Goal: Obtain resource: Download file/media

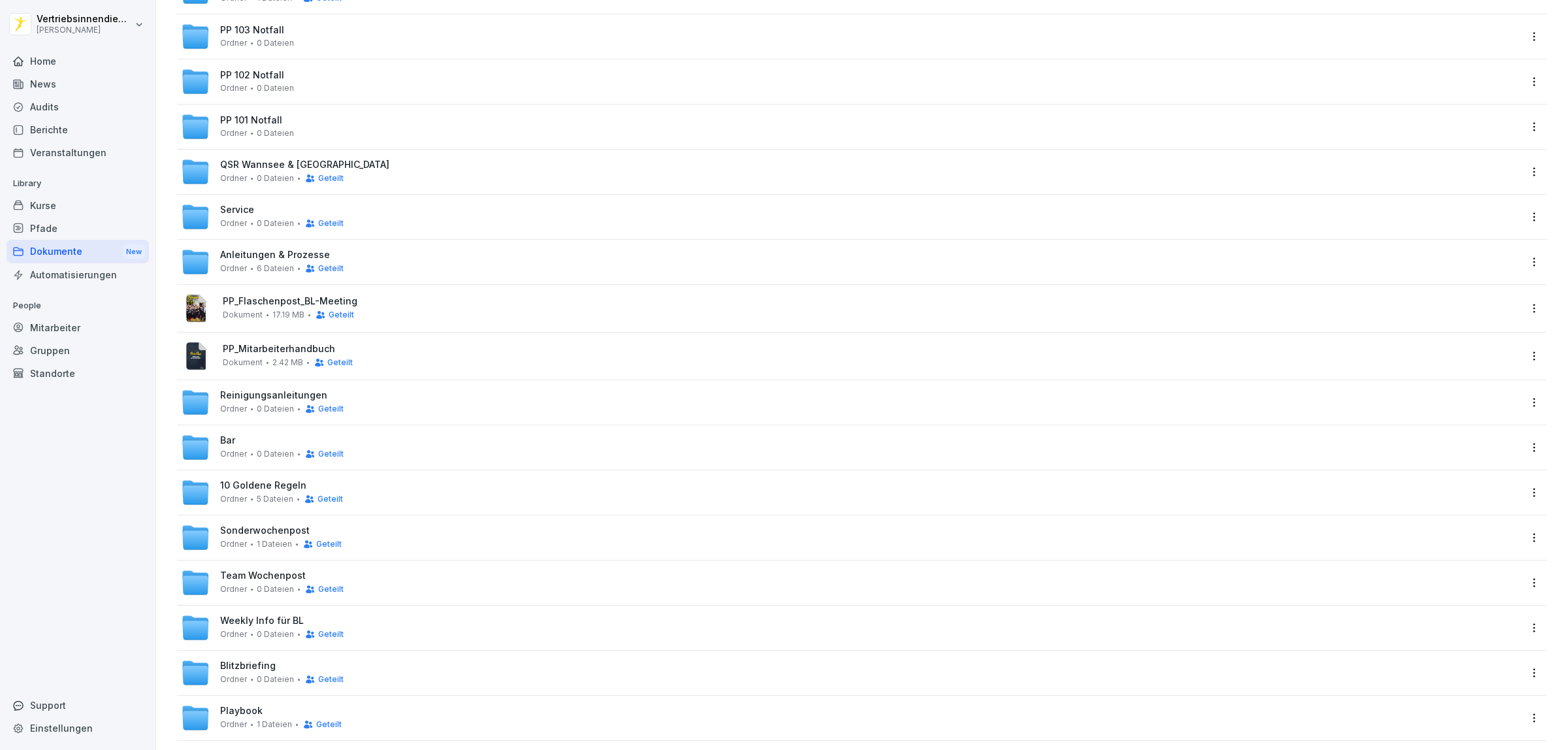
scroll to position [233, 0]
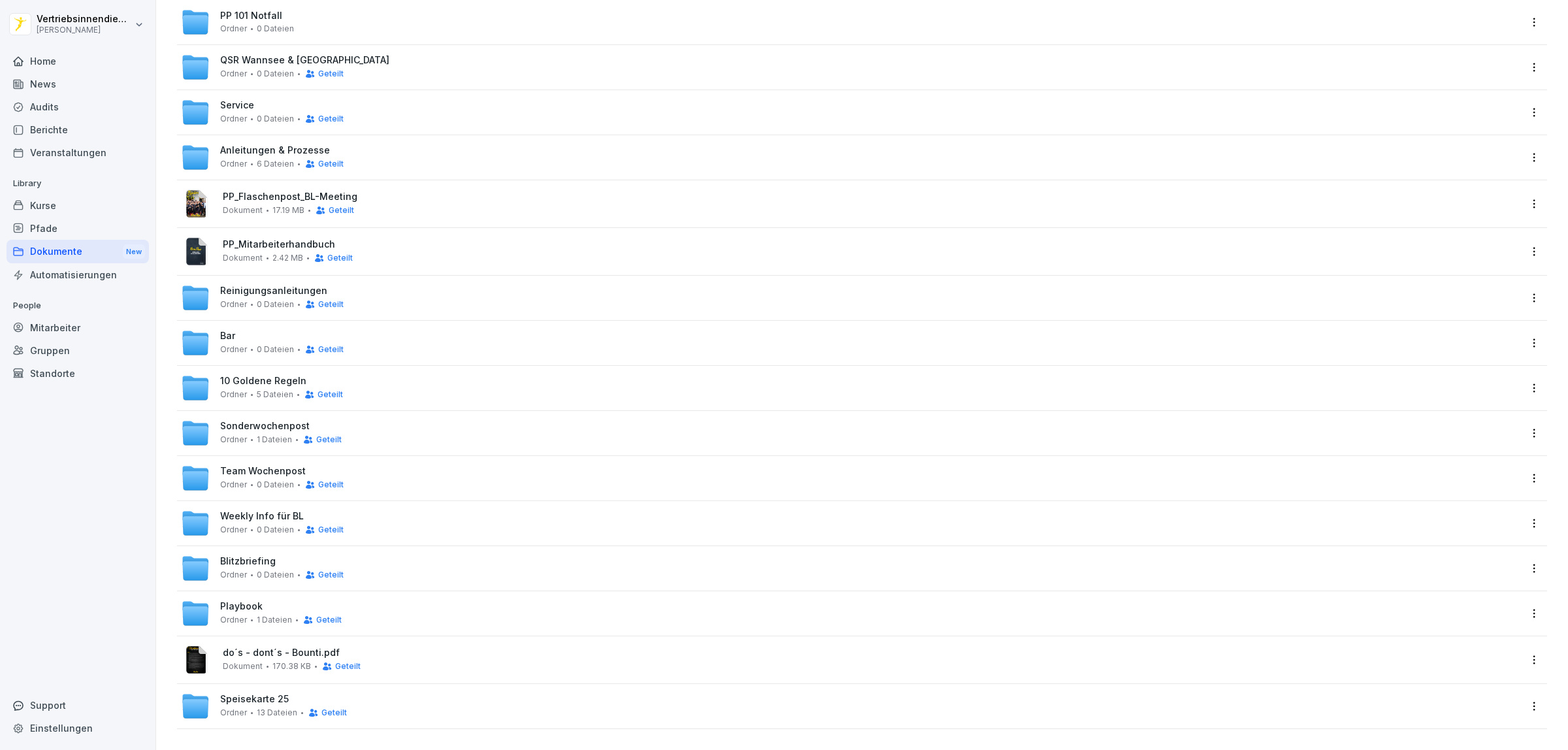
click at [251, 524] on div "Ordner 0 Dateien Geteilt" at bounding box center [282, 529] width 124 height 11
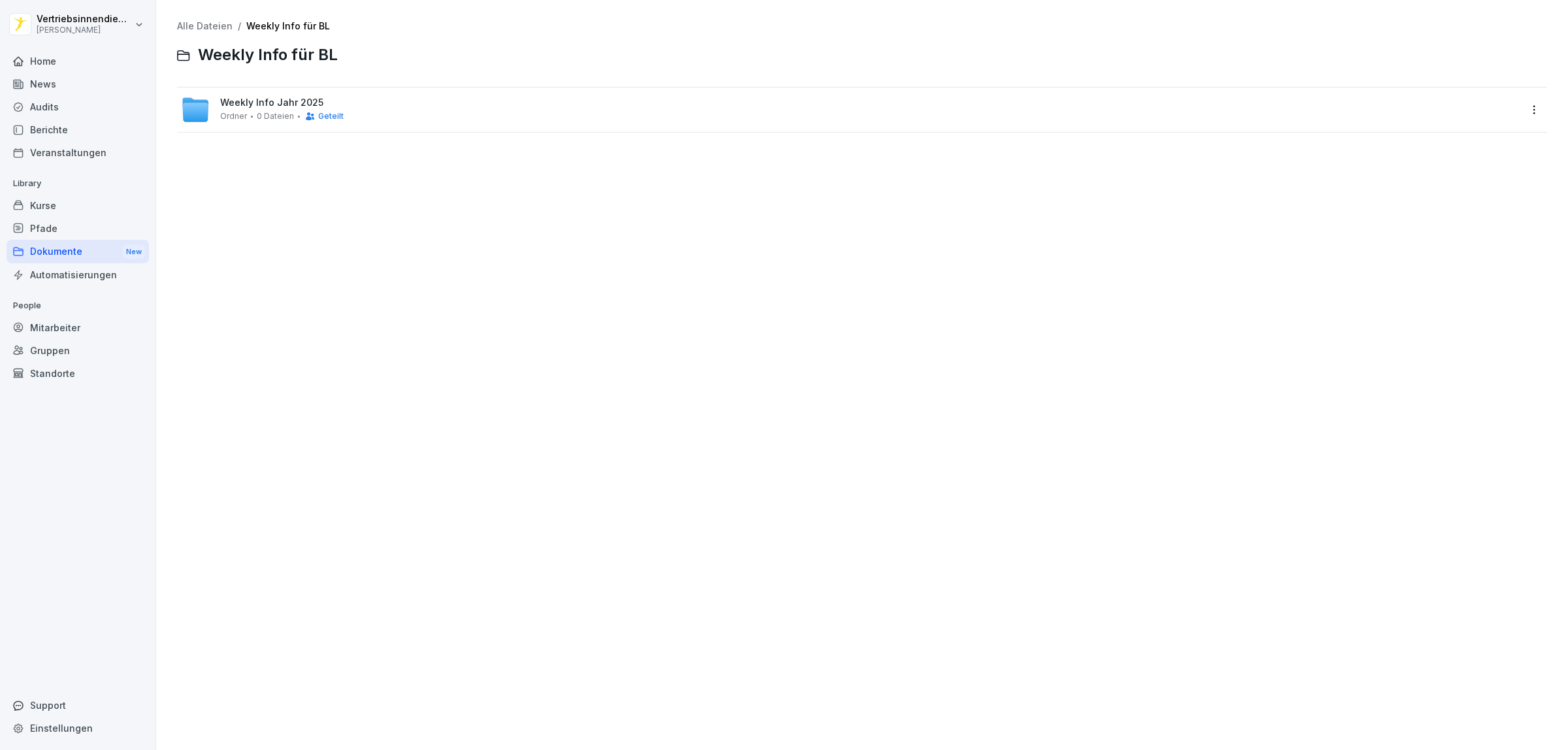
click at [86, 250] on div "Dokumente New" at bounding box center [78, 251] width 142 height 24
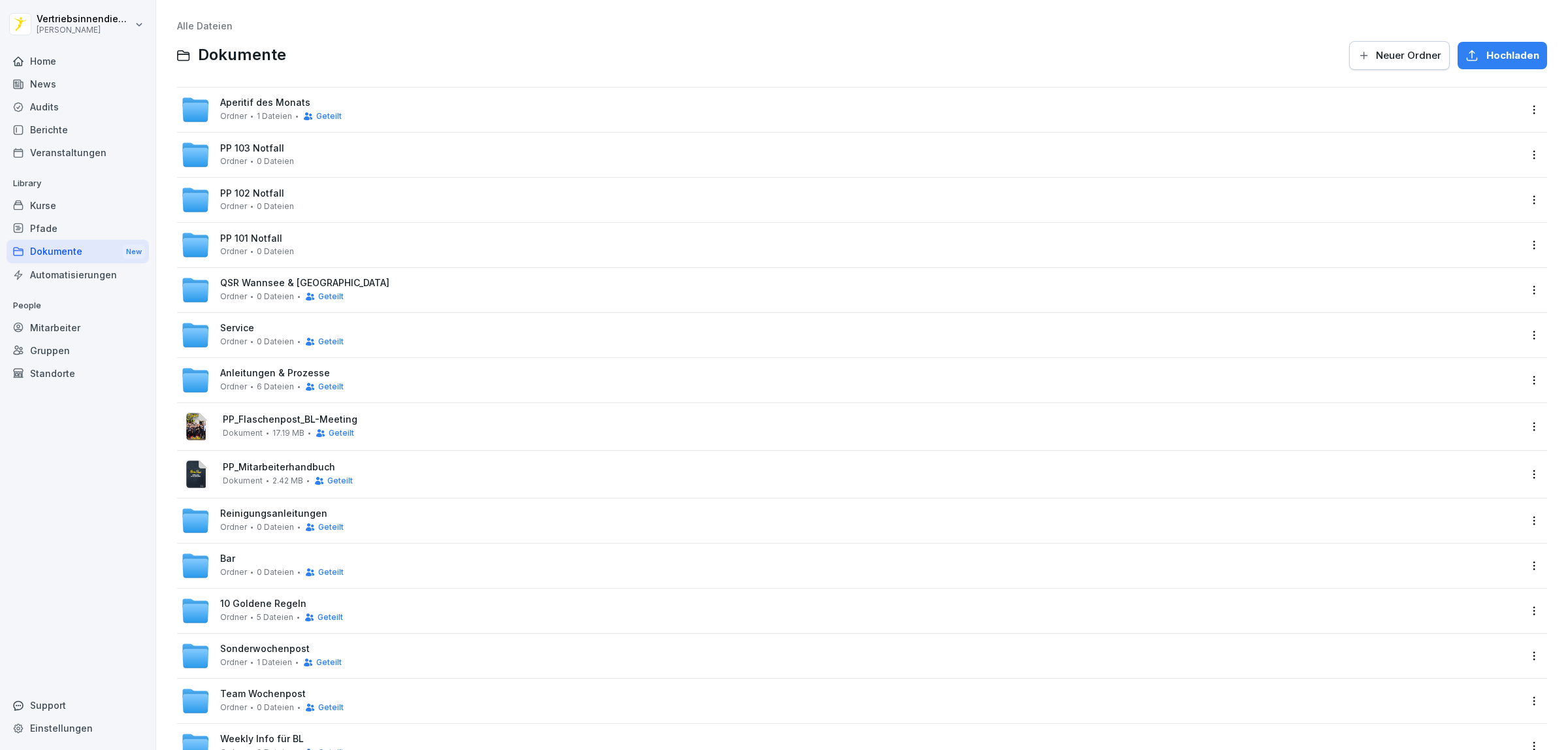
click at [261, 687] on div "Team Wochenpost Ordner 0 Dateien Geteilt" at bounding box center [850, 701] width 1338 height 29
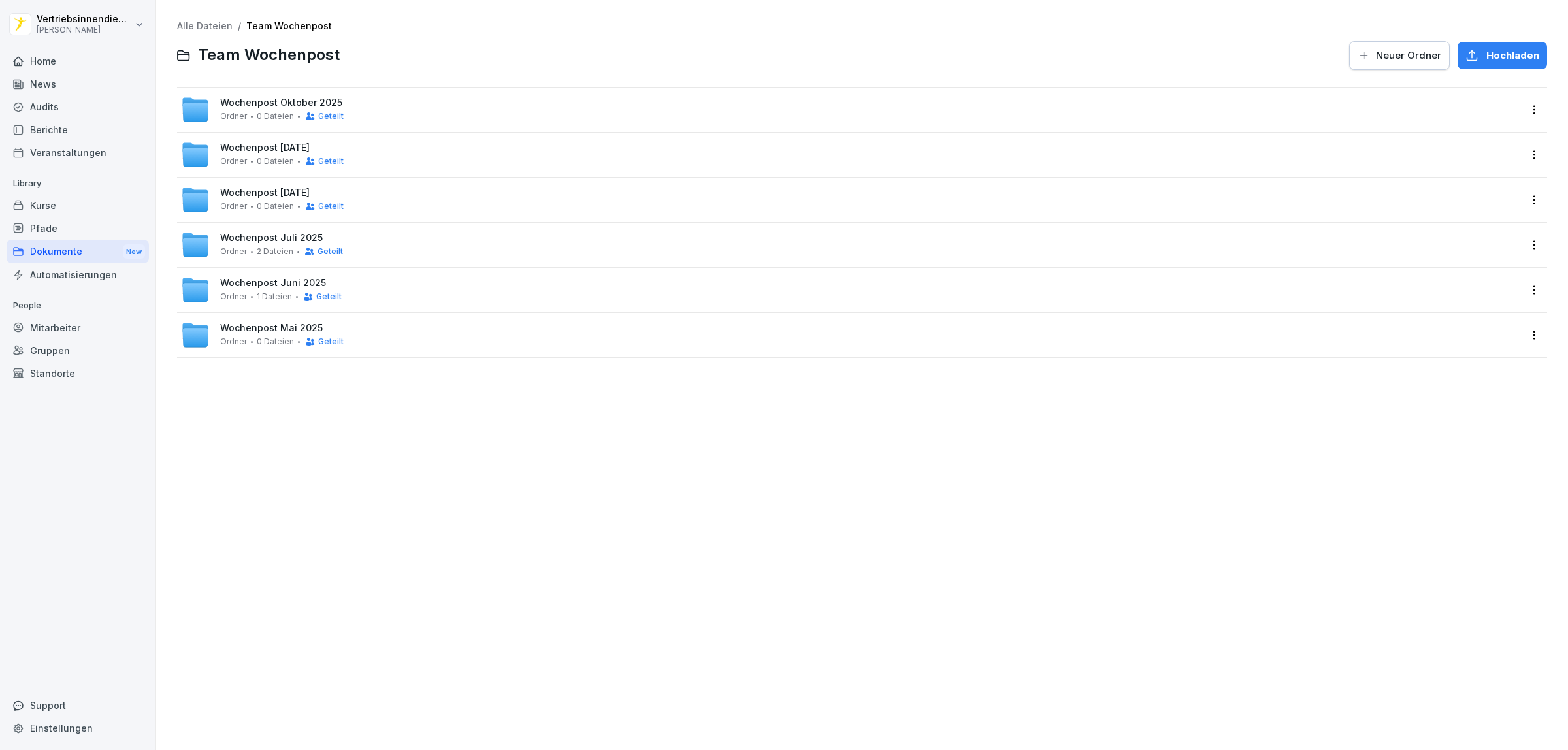
click at [253, 147] on span "Wochenpost [DATE]" at bounding box center [265, 147] width 89 height 11
click at [257, 105] on span "Wochenpost KW 40" at bounding box center [265, 102] width 90 height 11
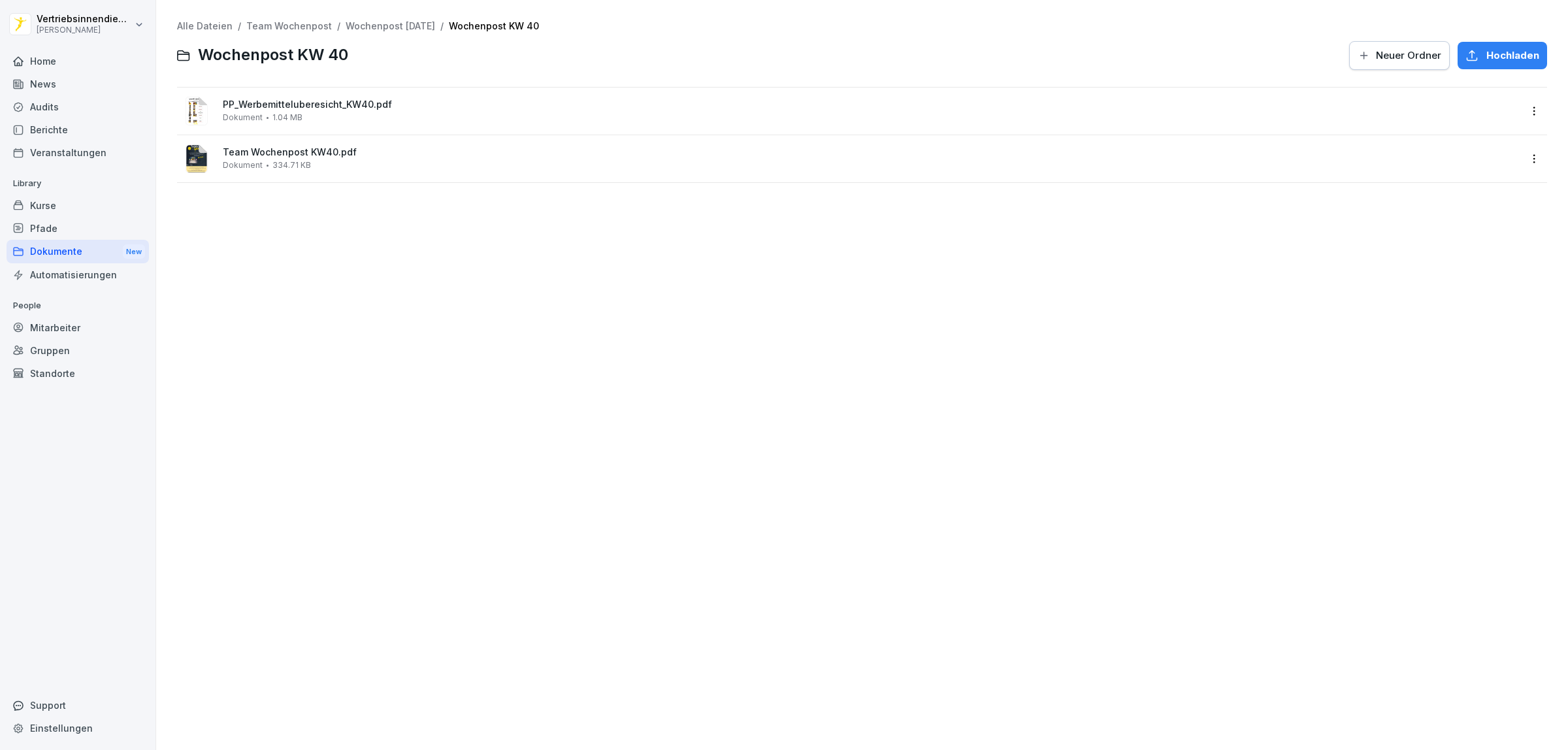
click at [261, 153] on span "Team Wochenpost KW40.pdf" at bounding box center [871, 152] width 1297 height 11
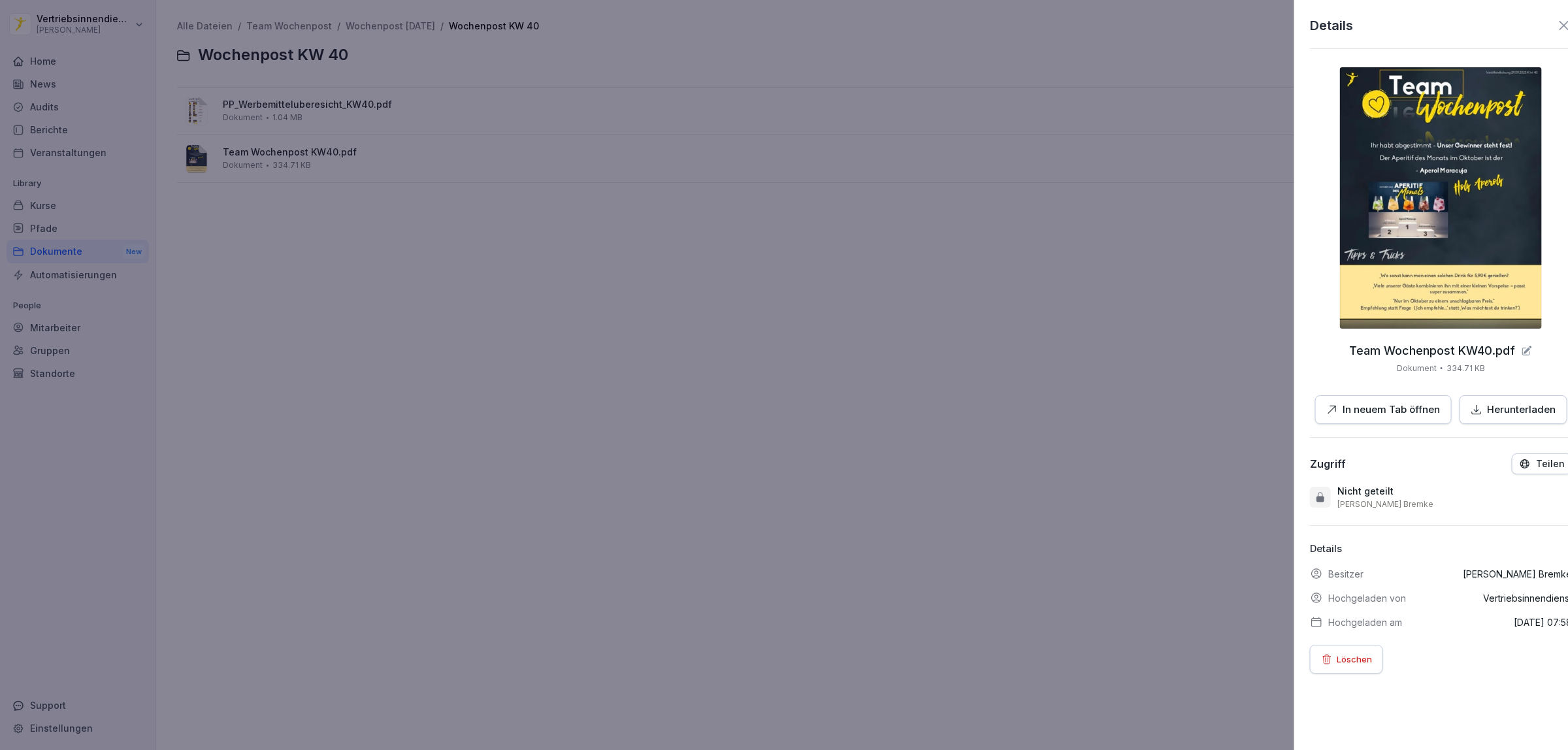
click at [88, 245] on div at bounding box center [784, 375] width 1568 height 750
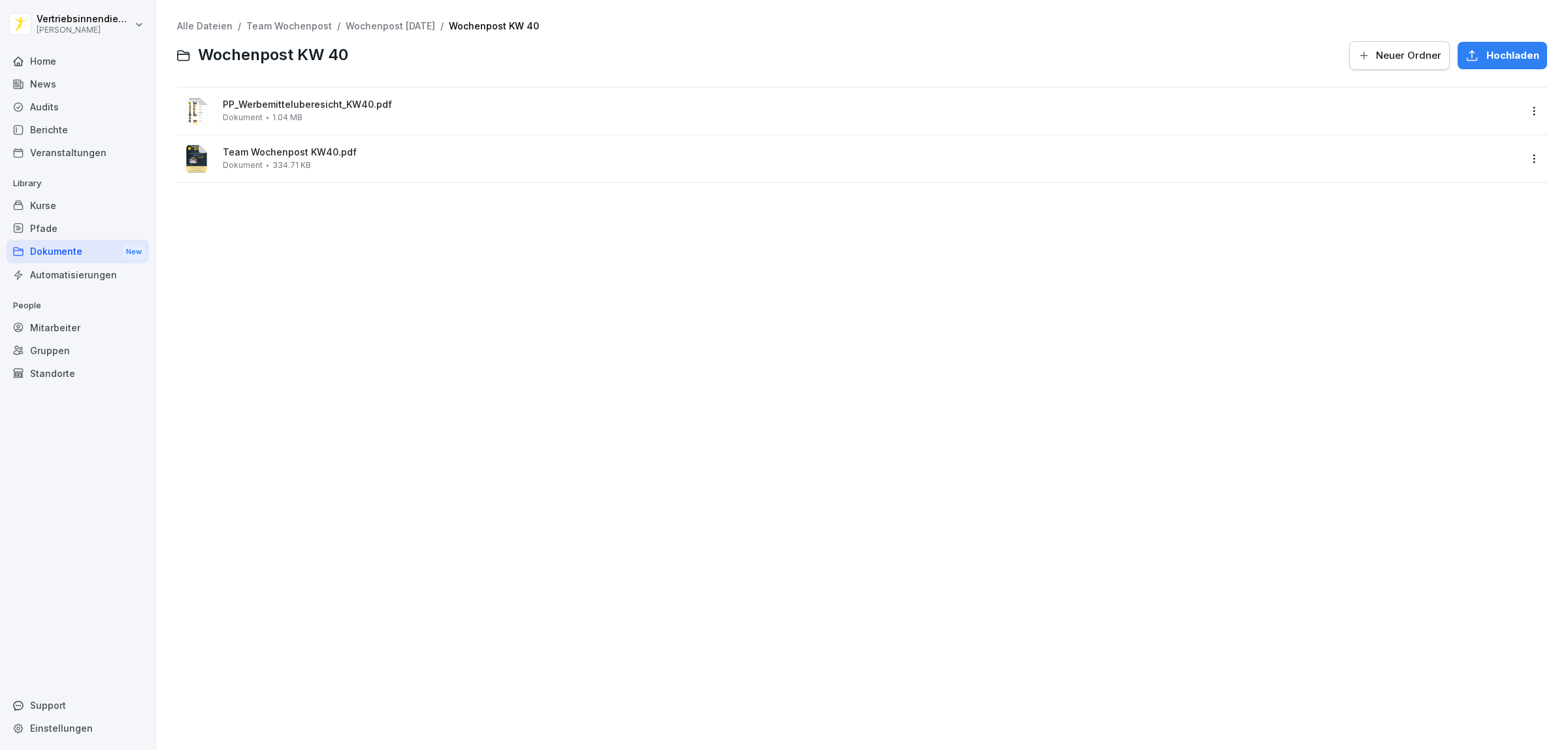
click at [435, 28] on link "Wochenpost [DATE]" at bounding box center [390, 25] width 89 height 11
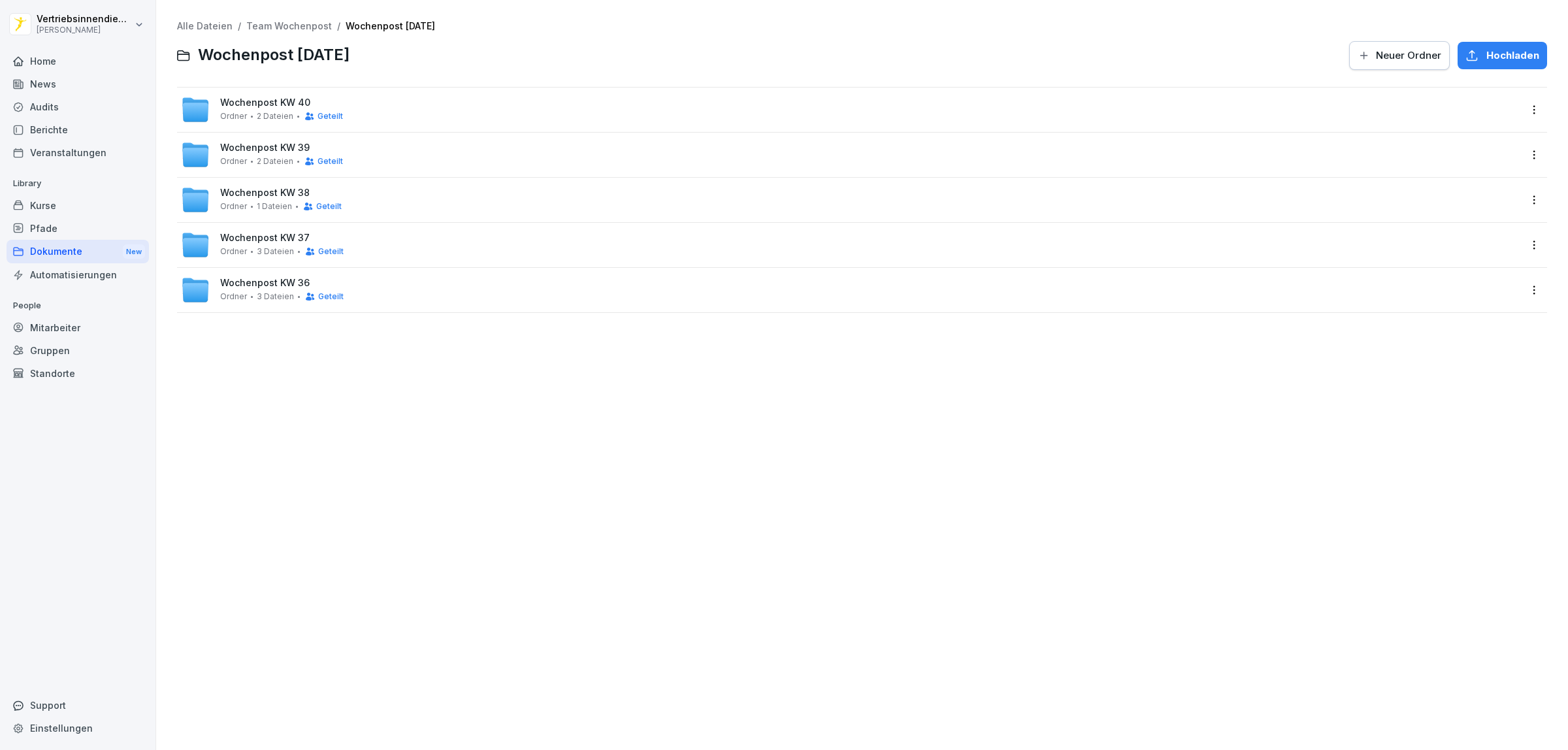
click at [241, 193] on span "Wochenpost KW 38" at bounding box center [265, 193] width 89 height 11
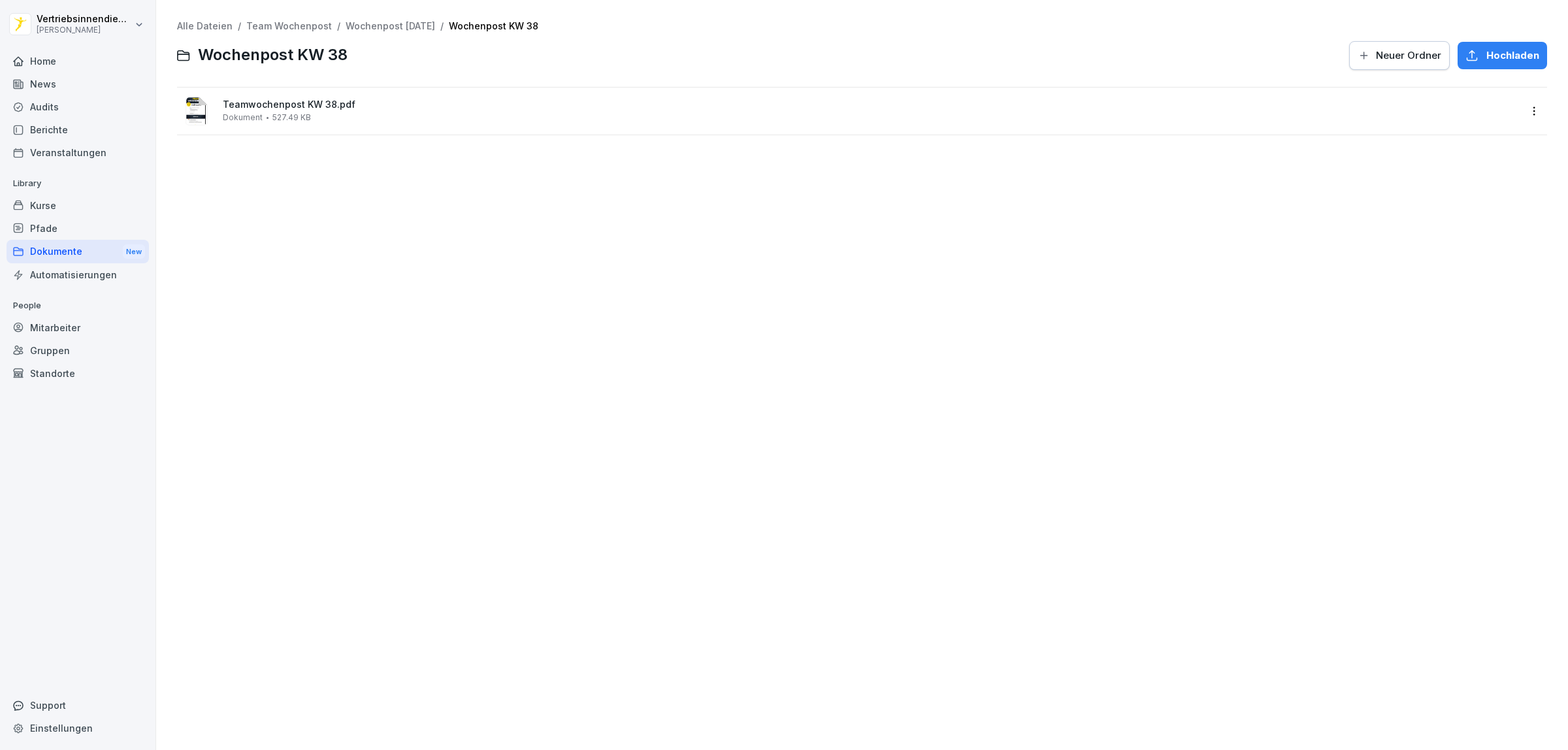
click at [276, 118] on span "527.49 KB" at bounding box center [291, 117] width 39 height 9
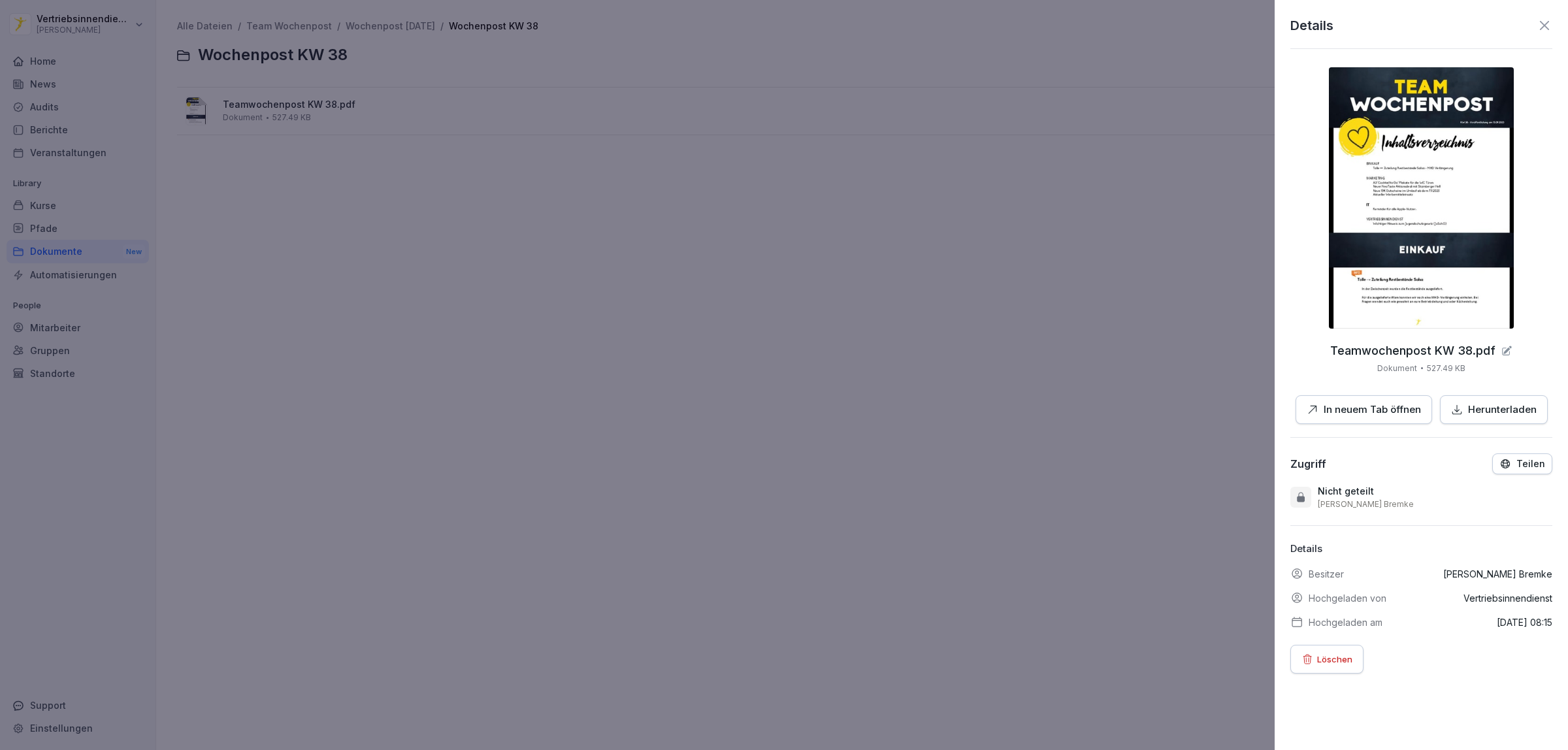
click at [394, 87] on div at bounding box center [784, 375] width 1568 height 750
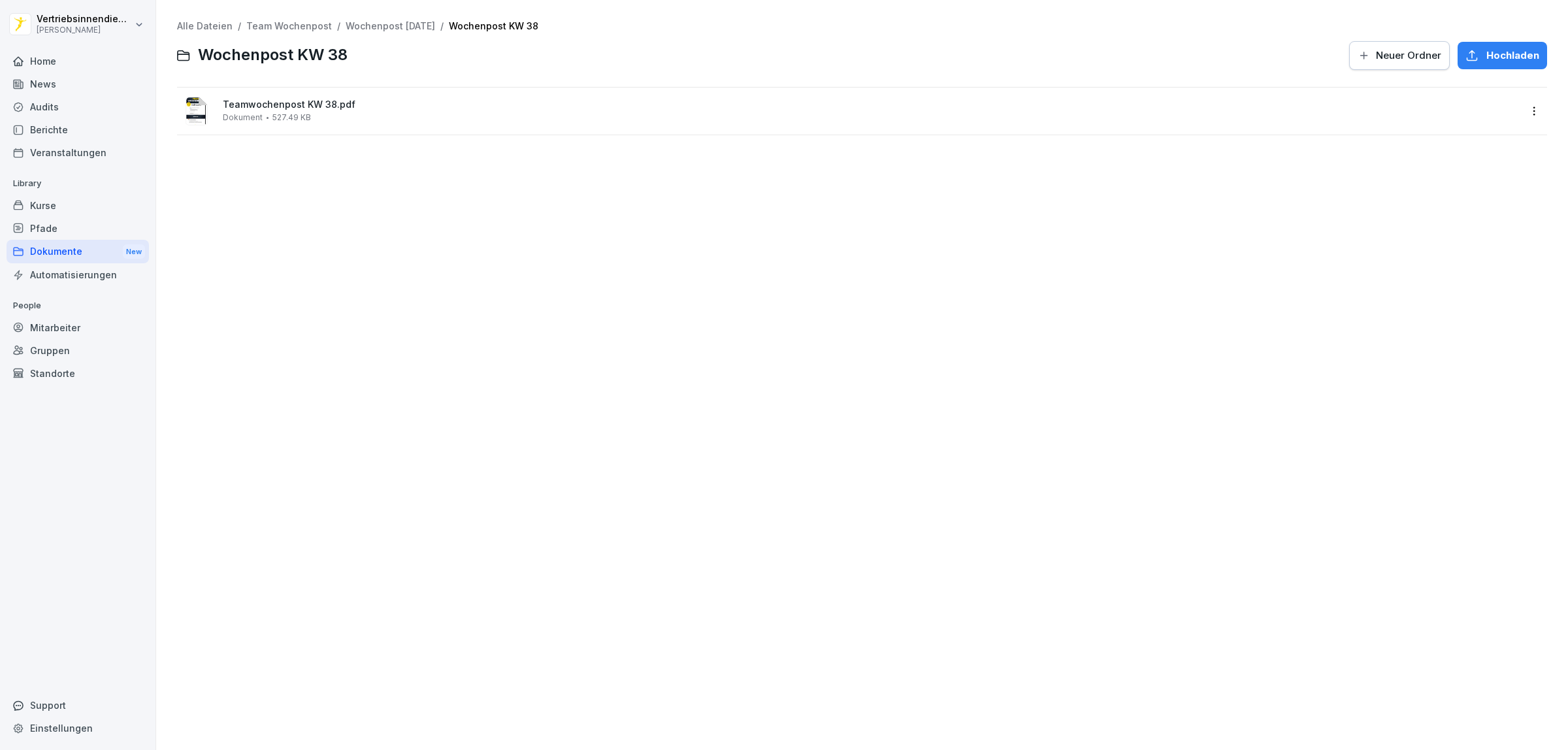
click at [411, 28] on link "Wochenpost [DATE]" at bounding box center [390, 25] width 89 height 11
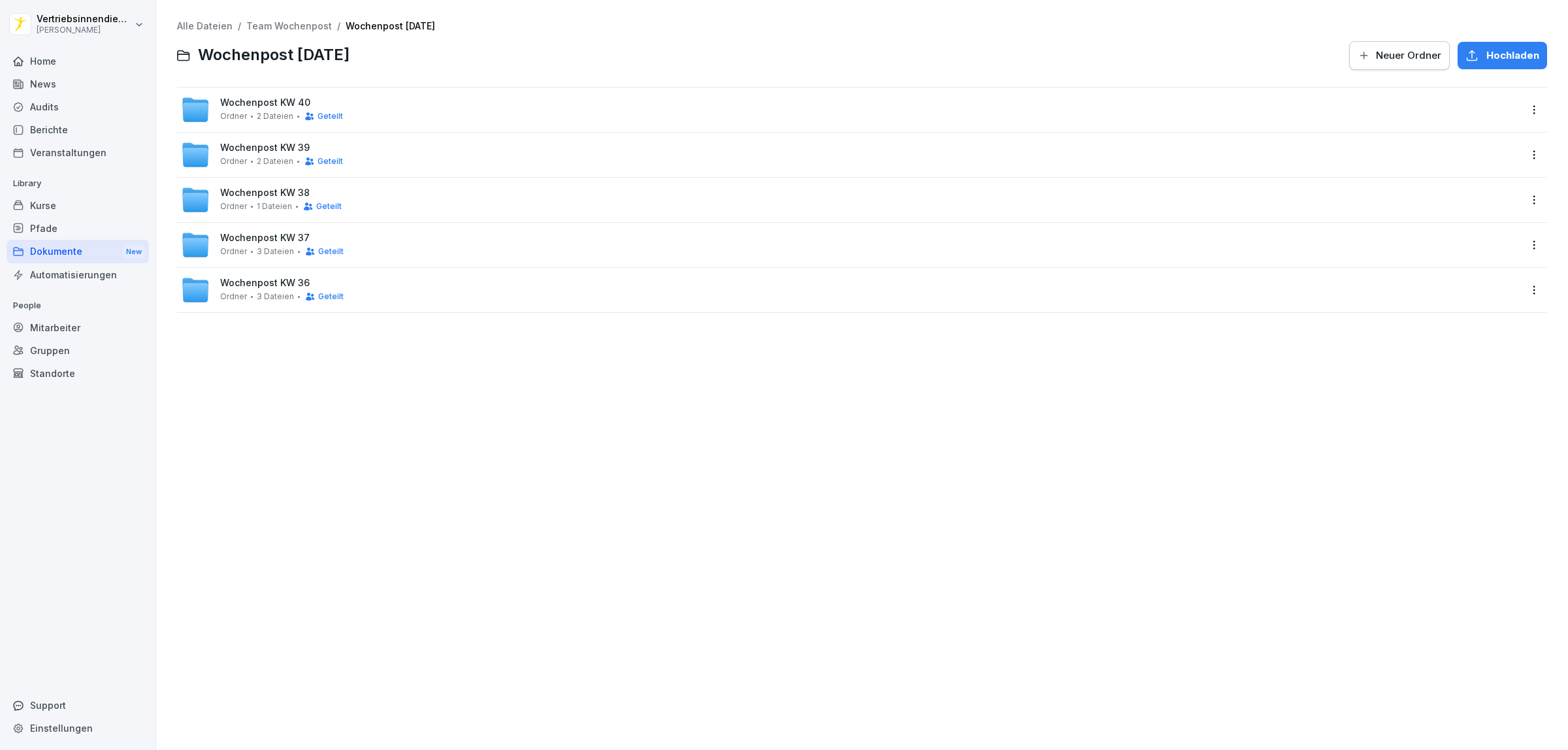
click at [270, 240] on span "Wochenpost KW 37" at bounding box center [265, 237] width 89 height 11
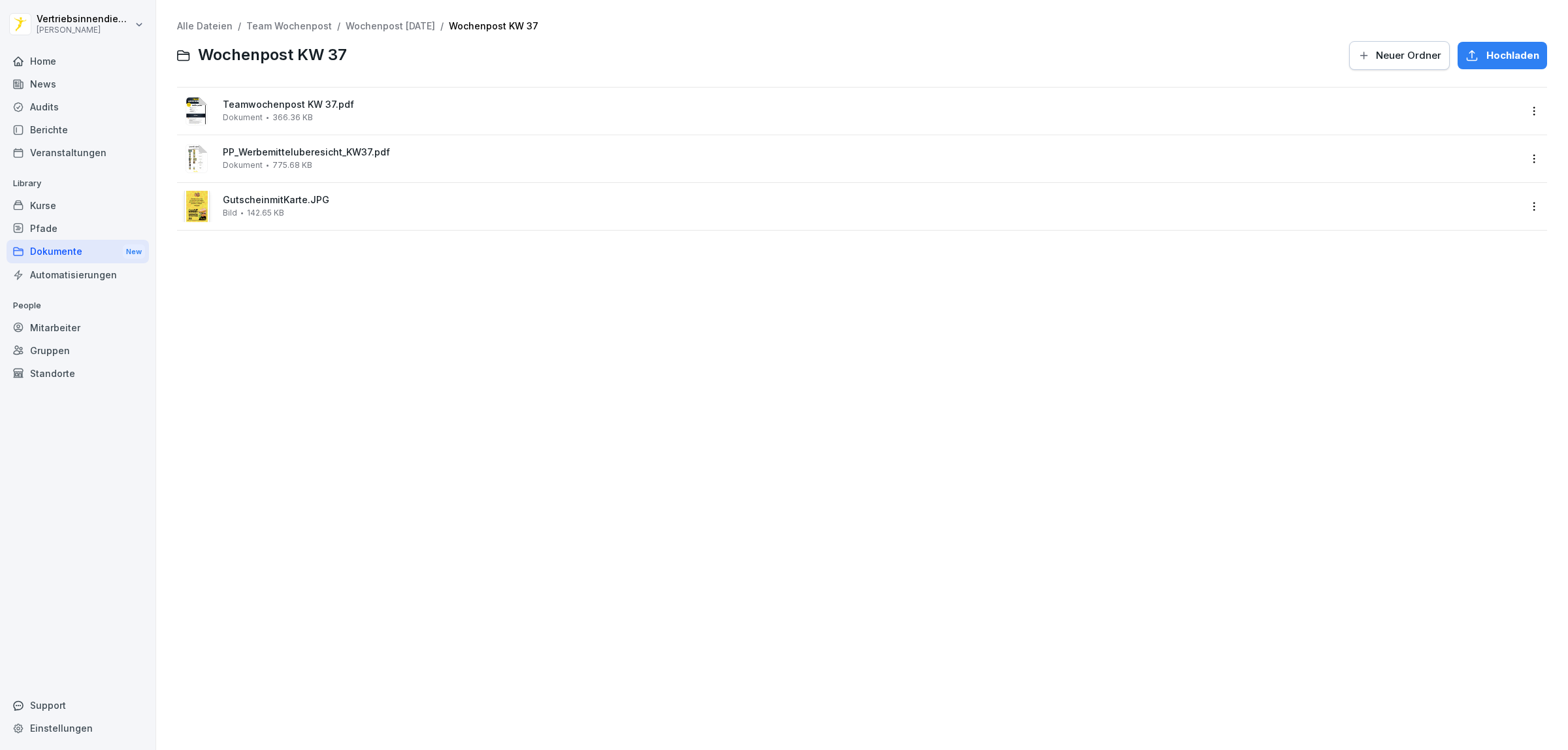
click at [428, 18] on div "Alle Dateien / Team Wochenpost / Wochenpost [DATE] / Wochenpost KW 37 Wochenpos…" at bounding box center [862, 375] width 1392 height 730
click at [428, 22] on link "Wochenpost [DATE]" at bounding box center [390, 25] width 89 height 11
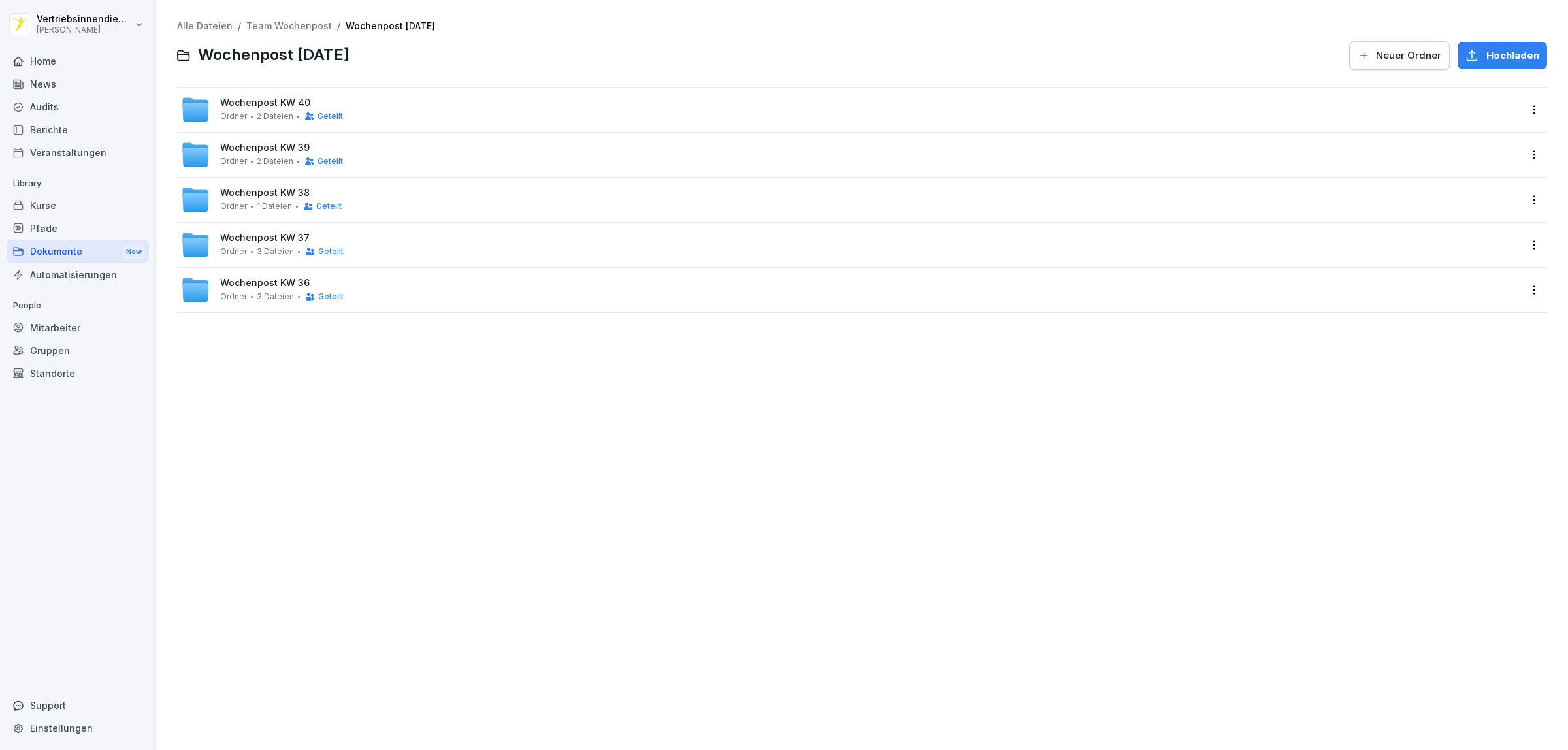
click at [249, 278] on span "Wochenpost KW 36" at bounding box center [265, 283] width 89 height 11
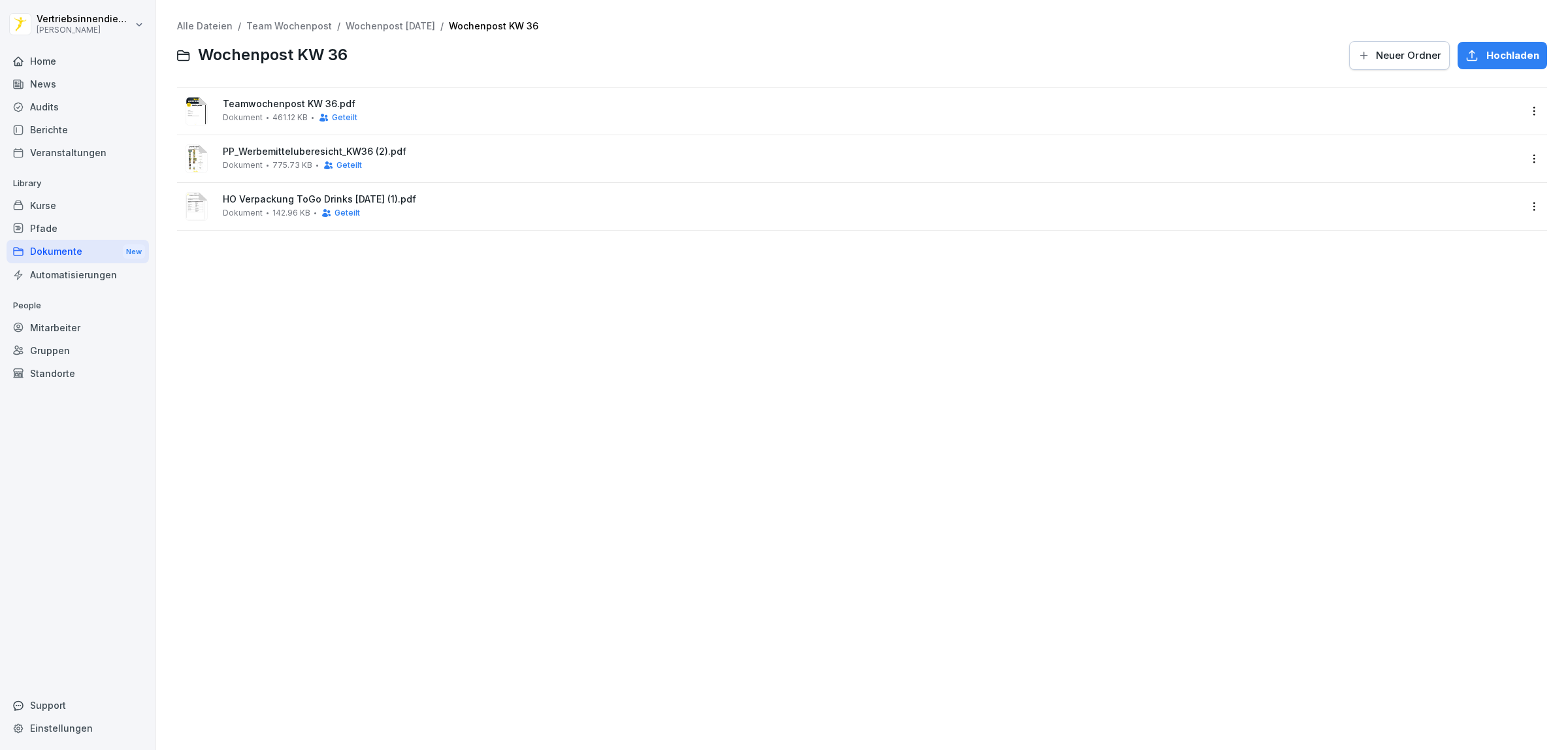
click at [268, 93] on div "Teamwochenpost KW 36.pdf Dokument 461.12 KB Geteilt" at bounding box center [862, 111] width 1370 height 47
click at [272, 105] on span "Teamwochenpost KW 36.pdf" at bounding box center [871, 104] width 1297 height 11
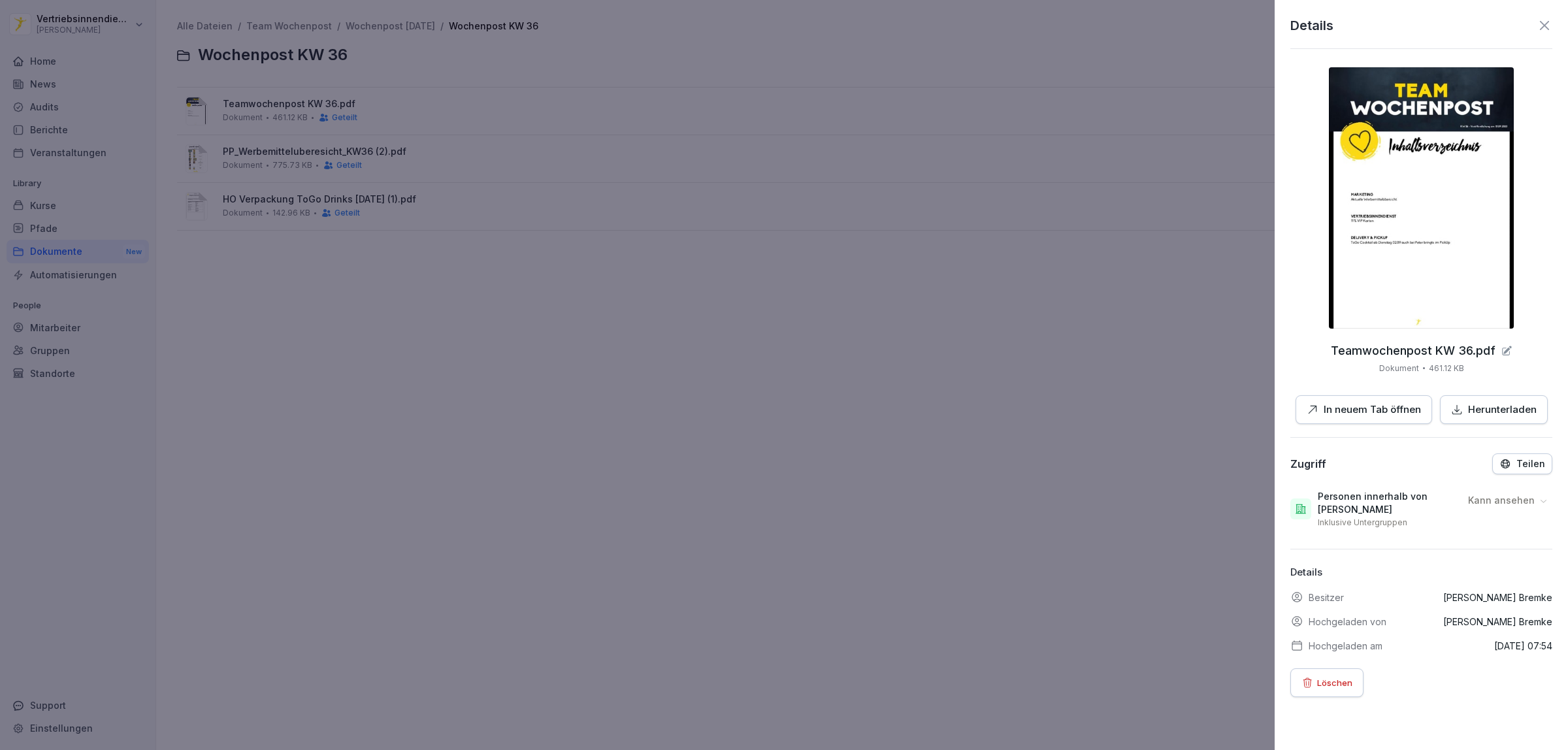
click at [319, 325] on div at bounding box center [784, 375] width 1568 height 750
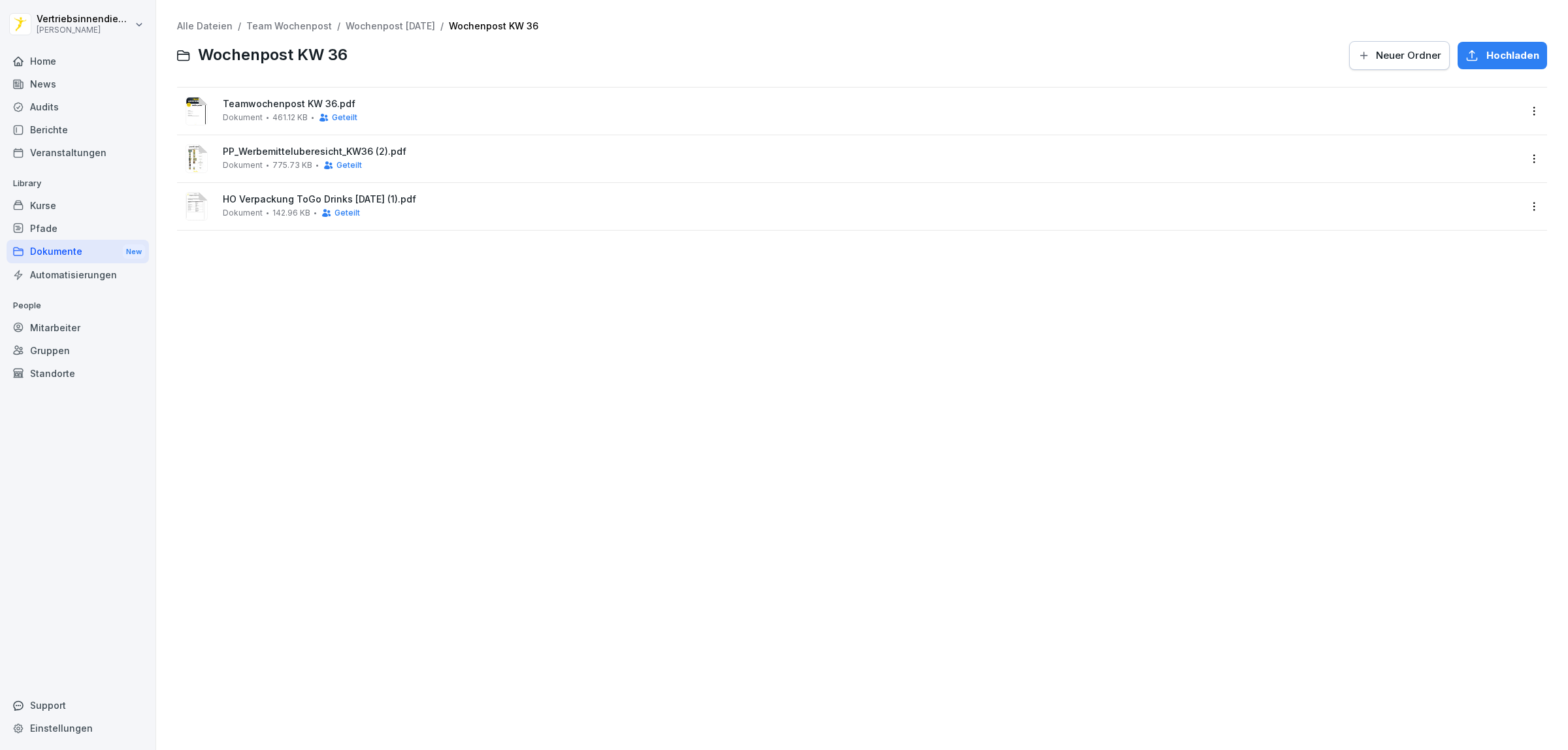
click at [379, 27] on link "Wochenpost [DATE]" at bounding box center [390, 25] width 89 height 11
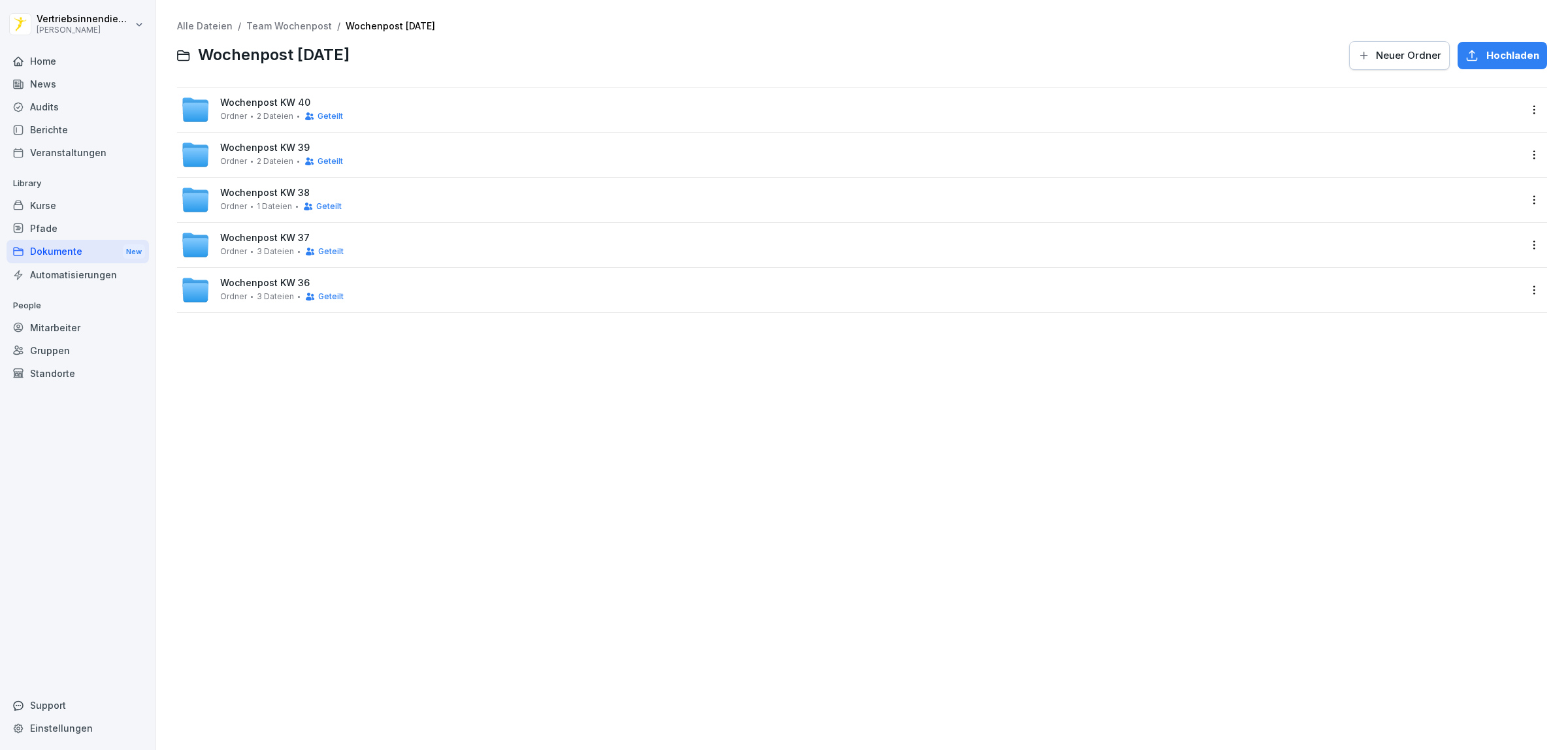
click at [294, 32] on div "Alle Dateien / Team Wochenpost / Wochenpost [DATE] Wochenpost [DATE] Neuer Ordn…" at bounding box center [862, 46] width 1370 height 50
click at [291, 24] on link "Team Wochenpost" at bounding box center [289, 25] width 86 height 11
click at [265, 116] on span "0 Dateien" at bounding box center [276, 116] width 38 height 9
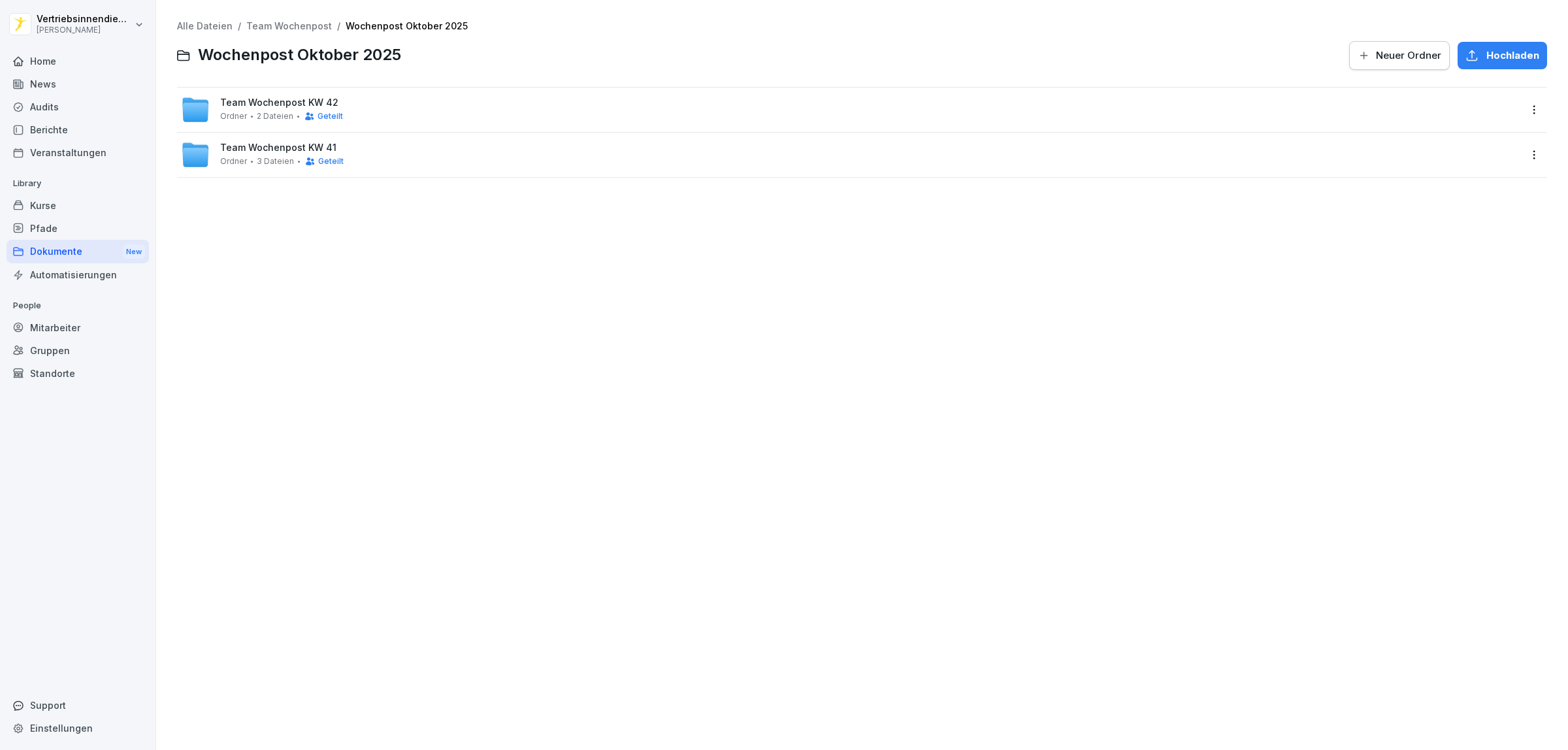
click at [288, 27] on link "Team Wochenpost" at bounding box center [289, 25] width 86 height 11
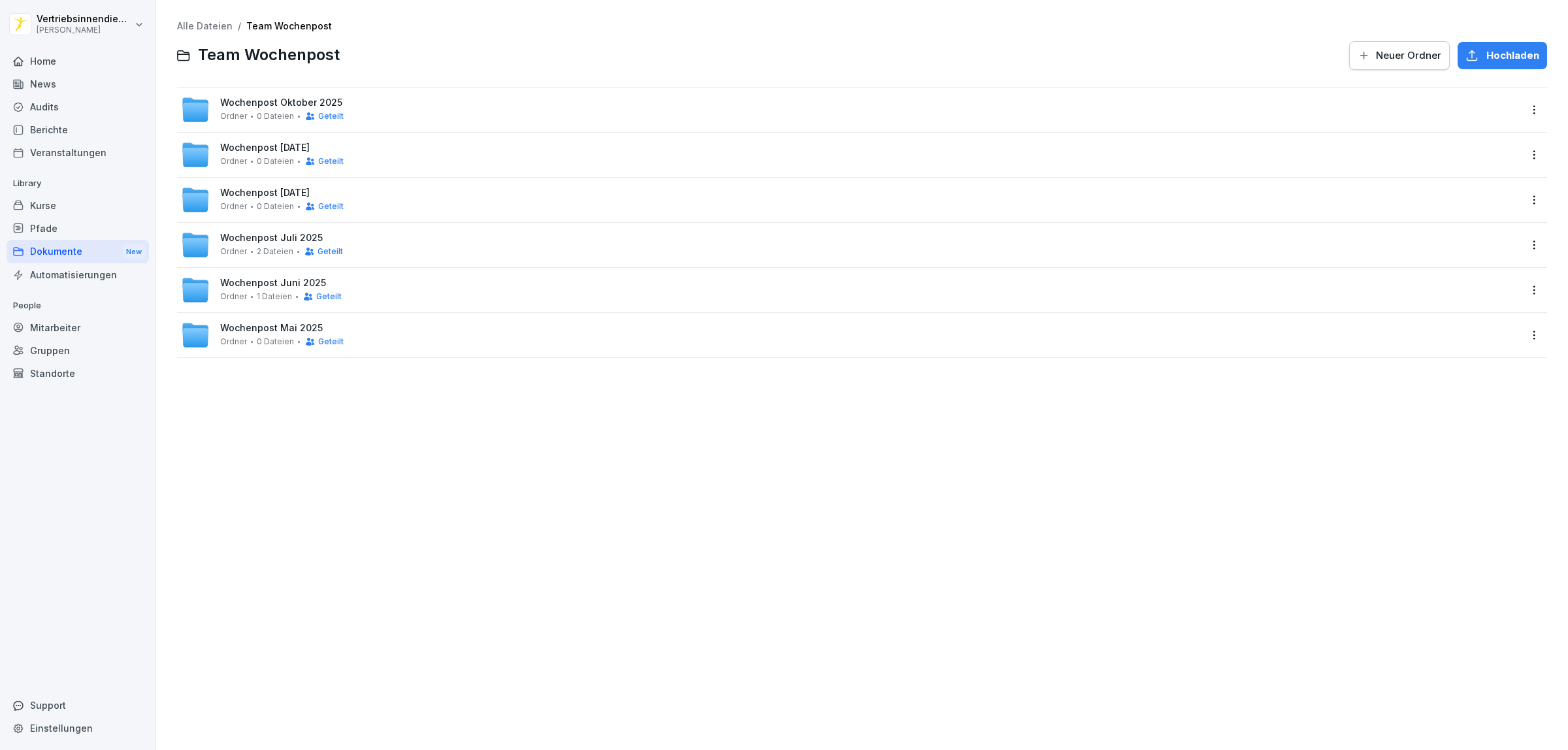
click at [261, 142] on span "Wochenpost [DATE]" at bounding box center [265, 147] width 89 height 11
click at [264, 99] on span "Wochenpost KW 40" at bounding box center [265, 102] width 90 height 11
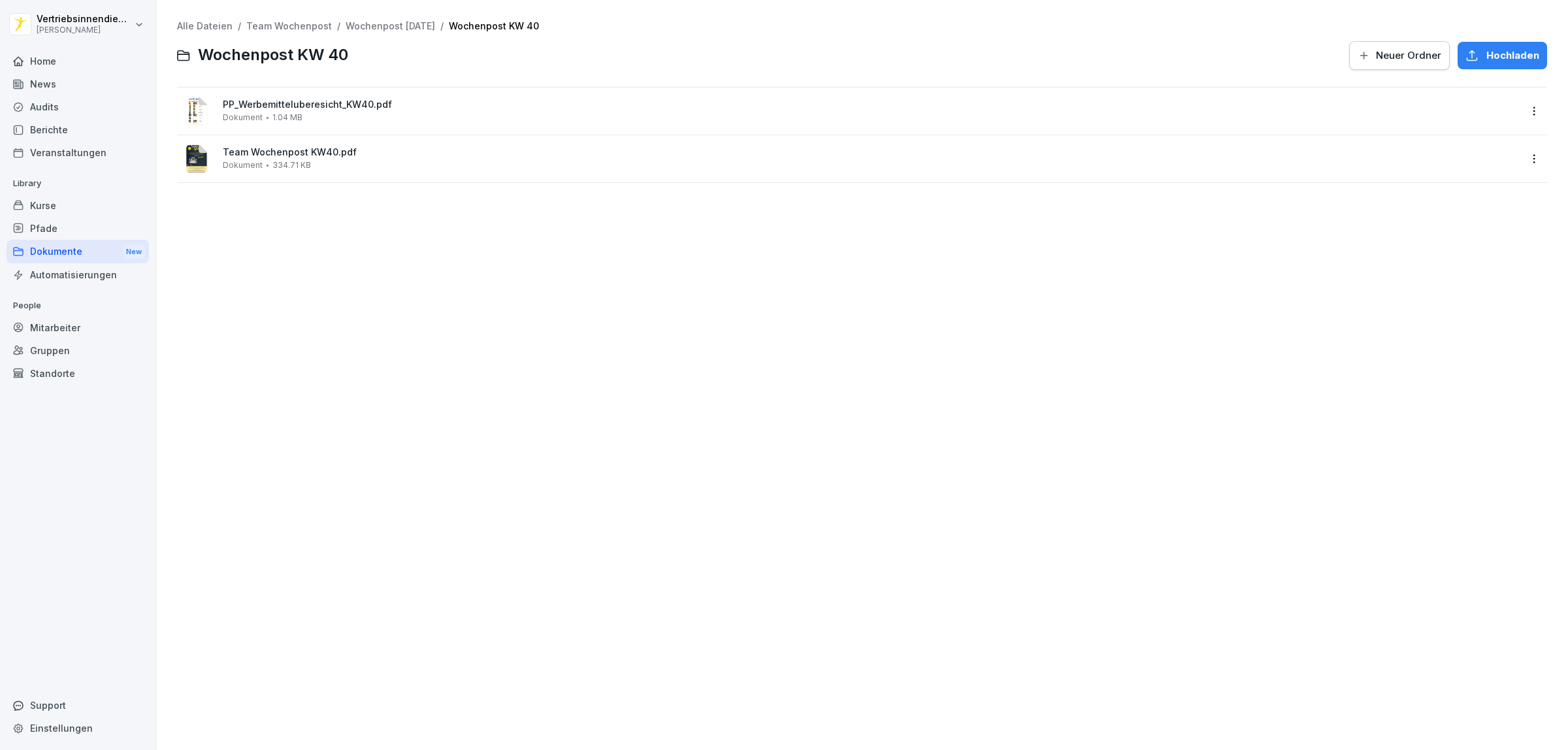
click at [286, 151] on span "Team Wochenpost KW40.pdf" at bounding box center [871, 152] width 1297 height 11
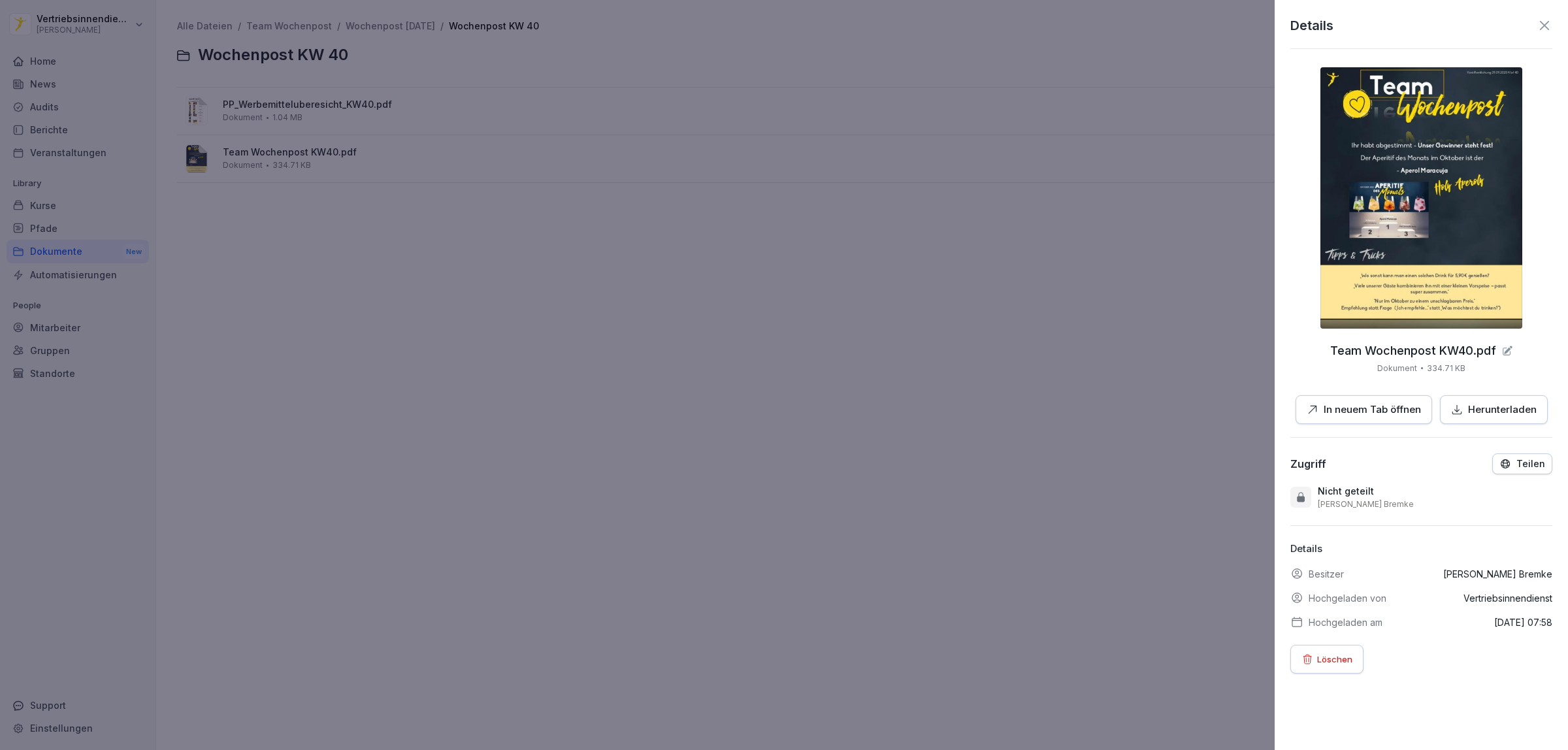
click at [1408, 207] on img at bounding box center [1422, 198] width 202 height 261
click at [622, 349] on div at bounding box center [784, 375] width 1568 height 750
